Goal: Transaction & Acquisition: Book appointment/travel/reservation

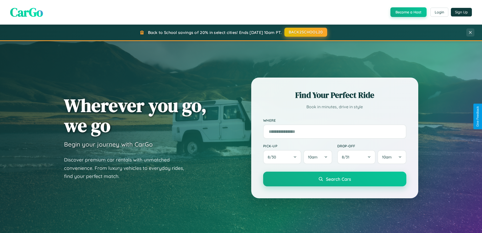
click at [305, 32] on button "BACK2SCHOOL20" at bounding box center [305, 32] width 43 height 9
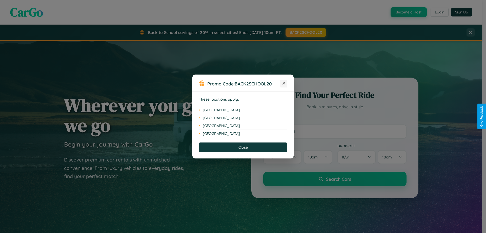
click at [284, 83] on icon at bounding box center [283, 83] width 3 height 3
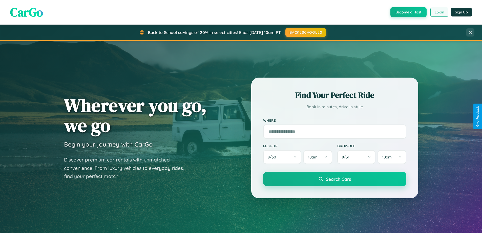
click at [439, 12] on button "Login" at bounding box center [440, 12] width 18 height 9
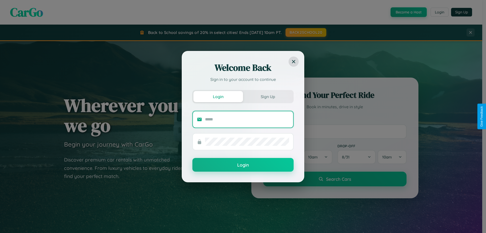
click at [247, 119] on input "text" at bounding box center [247, 119] width 84 height 8
type input "**********"
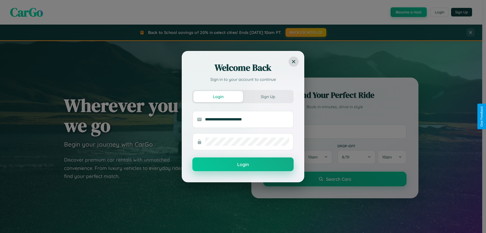
click at [243, 164] on button "Login" at bounding box center [242, 164] width 101 height 14
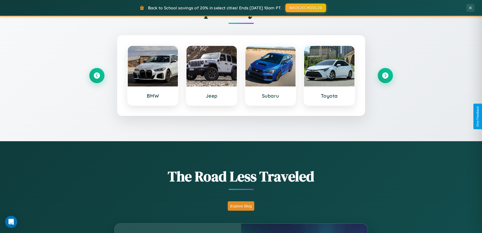
scroll to position [974, 0]
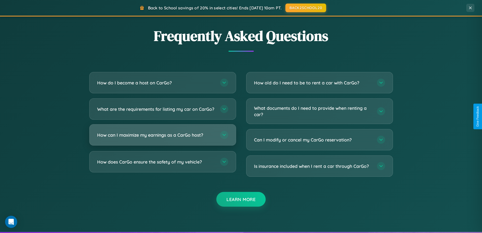
click at [162, 138] on h3 "How can I maximize my earnings as a CarGo host?" at bounding box center [156, 135] width 118 height 6
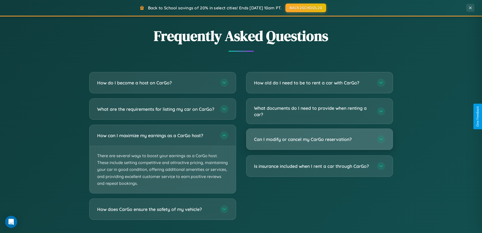
click at [319, 139] on h3 "Can I modify or cancel my CarGo reservation?" at bounding box center [313, 139] width 118 height 6
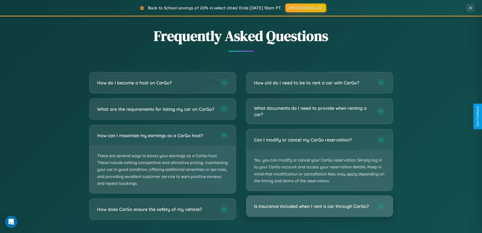
click at [319, 206] on h3 "Is insurance included when I rent a car through CarGo?" at bounding box center [313, 206] width 118 height 6
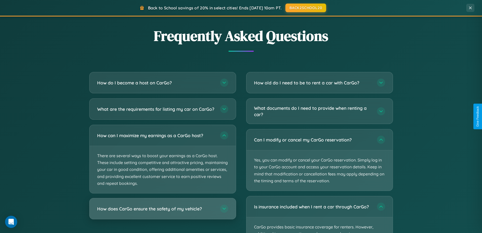
click at [162, 212] on h3 "How does CarGo ensure the safety of my vehicle?" at bounding box center [156, 208] width 118 height 6
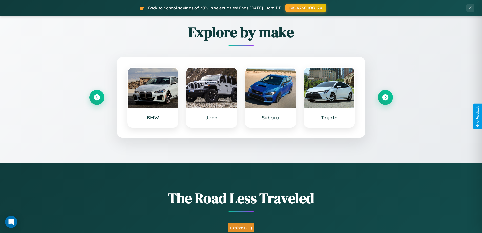
scroll to position [15, 0]
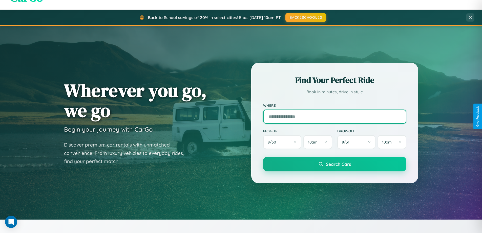
click at [335, 116] on input "text" at bounding box center [334, 116] width 143 height 14
type input "******"
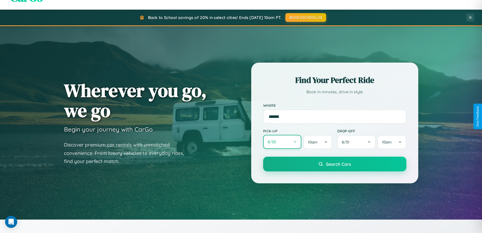
click at [282, 142] on button "8 / 30" at bounding box center [282, 142] width 38 height 14
select select "*"
select select "****"
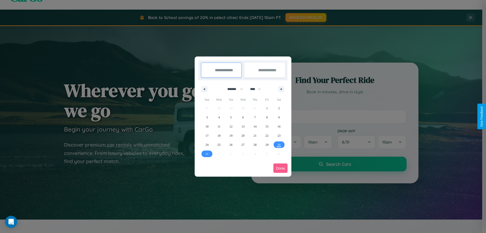
drag, startPoint x: 233, startPoint y: 89, endPoint x: 243, endPoint y: 101, distance: 16.2
click at [233, 89] on select "******* ******** ***** ***** *** **** **** ****** ********* ******* ******** **…" at bounding box center [234, 89] width 22 height 8
select select "*"
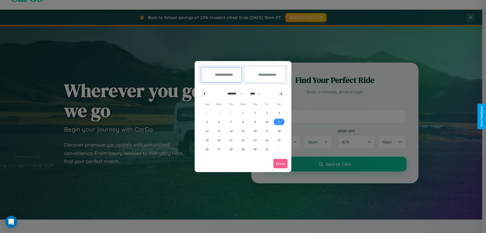
click at [279, 121] on span "11" at bounding box center [278, 121] width 3 height 9
type input "**********"
click at [243, 131] on span "15" at bounding box center [242, 130] width 3 height 9
type input "**********"
click at [280, 163] on button "Done" at bounding box center [280, 163] width 14 height 9
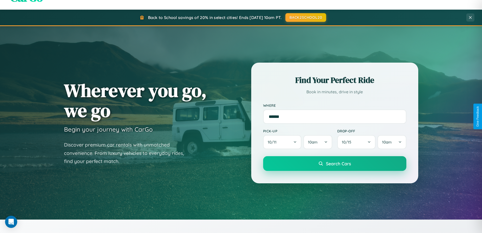
click at [335, 163] on span "Search Cars" at bounding box center [338, 163] width 25 height 6
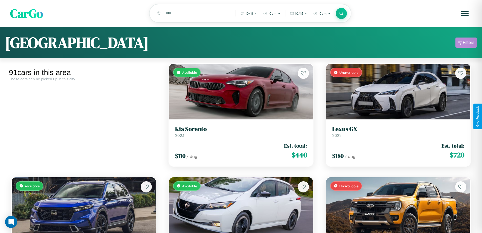
click at [466, 43] on div "Filters" at bounding box center [469, 42] width 12 height 5
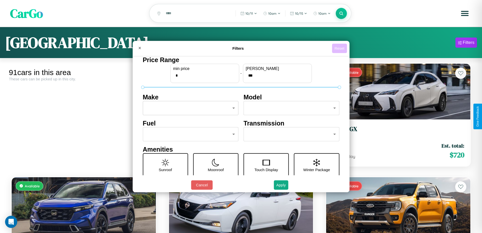
click at [340, 48] on button "Reset" at bounding box center [339, 48] width 15 height 9
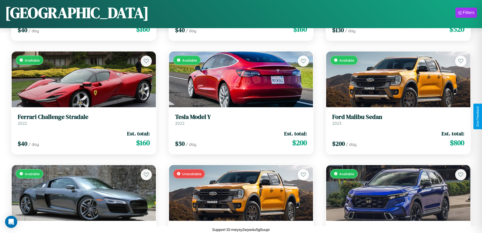
scroll to position [2678, 0]
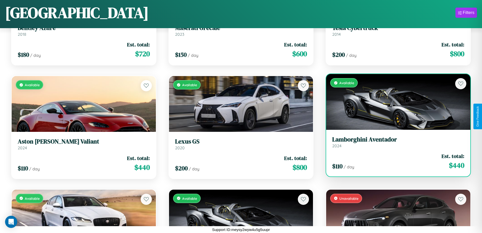
click at [395, 143] on link "Lamborghini Aventador 2024" at bounding box center [398, 142] width 132 height 12
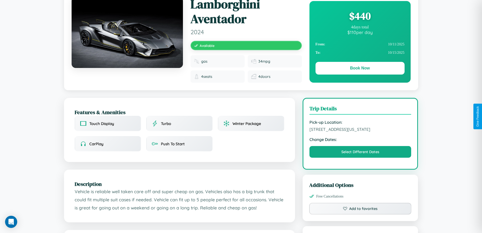
scroll to position [140, 0]
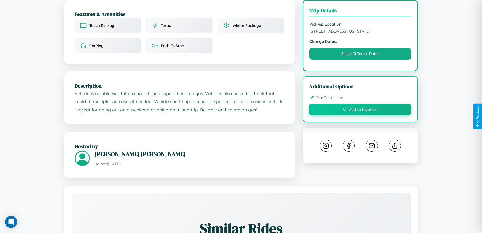
click at [360, 115] on button "Add to favorites" at bounding box center [360, 110] width 103 height 12
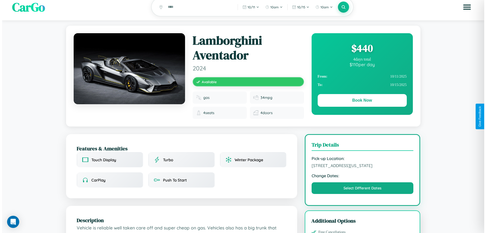
scroll to position [0, 0]
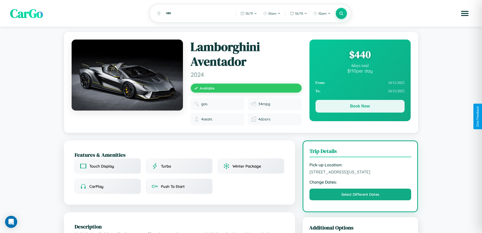
click at [360, 107] on button "Book Now" at bounding box center [360, 106] width 89 height 13
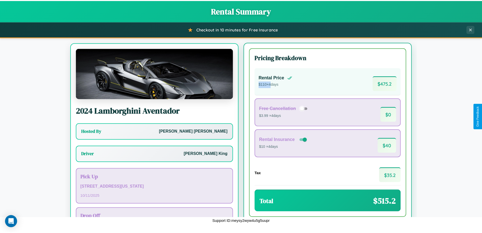
scroll to position [24, 0]
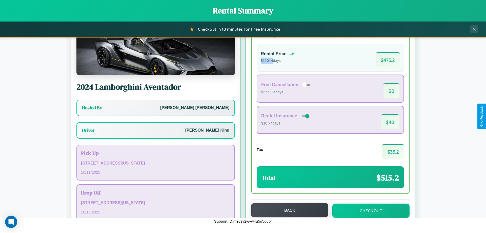
click at [287, 210] on button "Back" at bounding box center [289, 210] width 77 height 14
